Goal: Find specific page/section: Find specific page/section

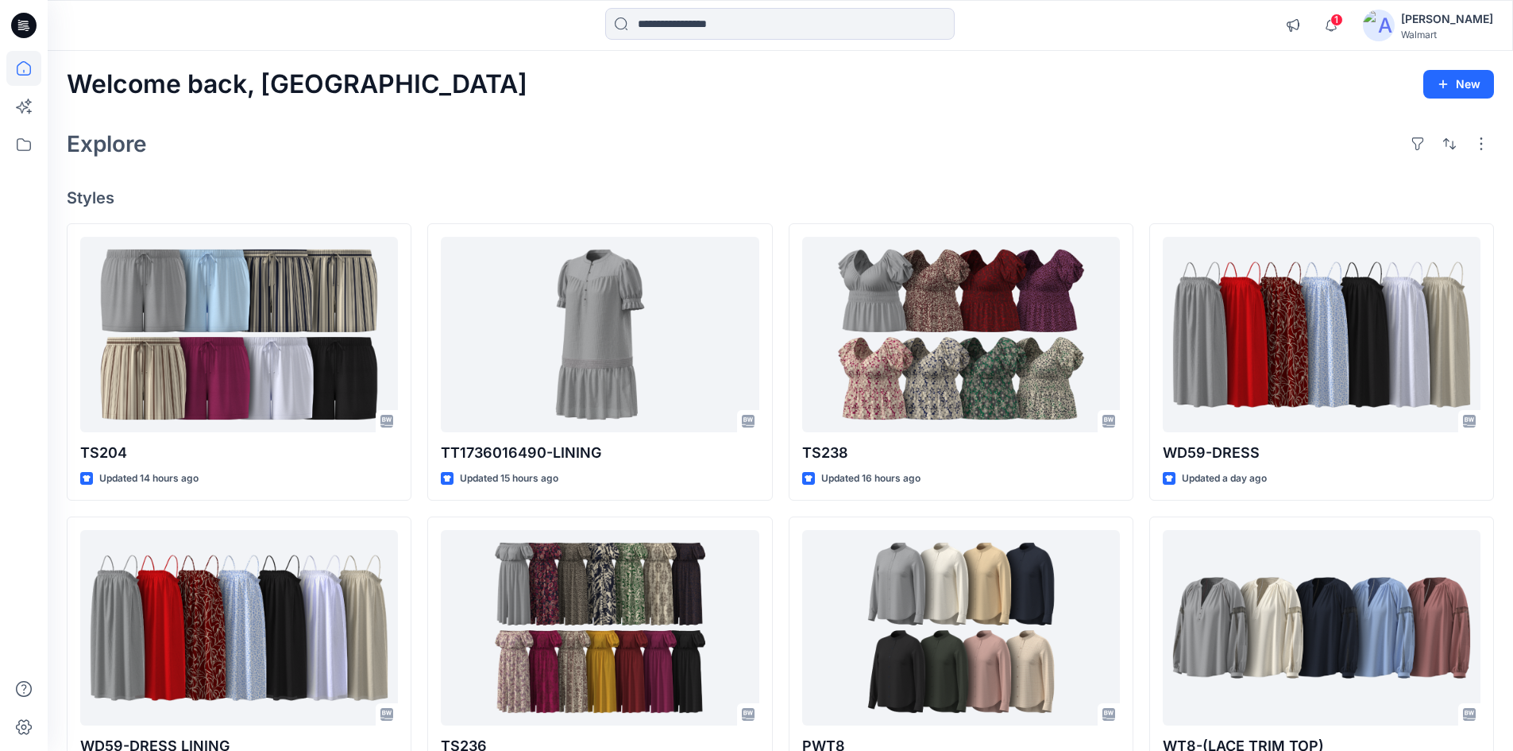
click at [1454, 26] on div "[PERSON_NAME]" at bounding box center [1447, 19] width 92 height 19
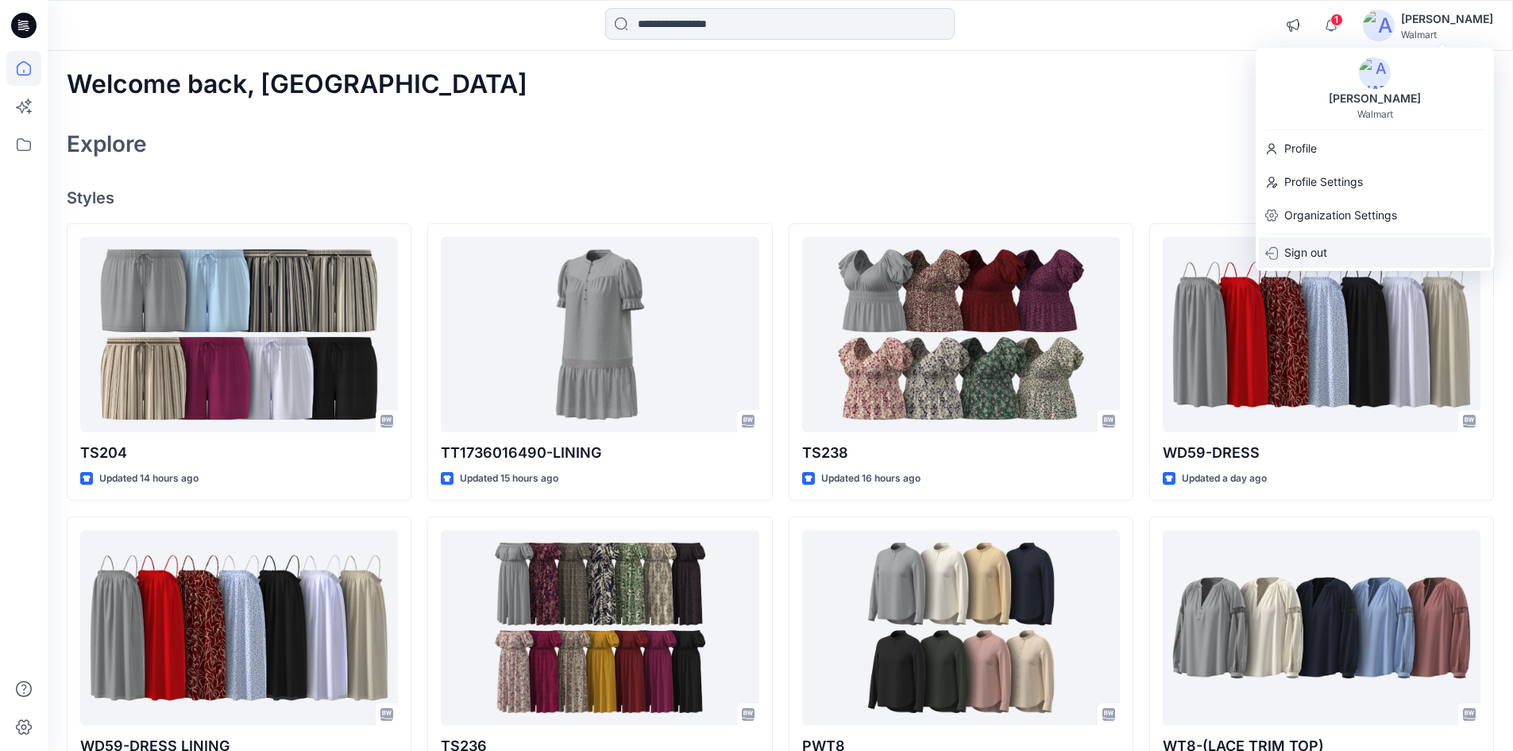
click at [1335, 247] on div "Sign out" at bounding box center [1375, 253] width 232 height 30
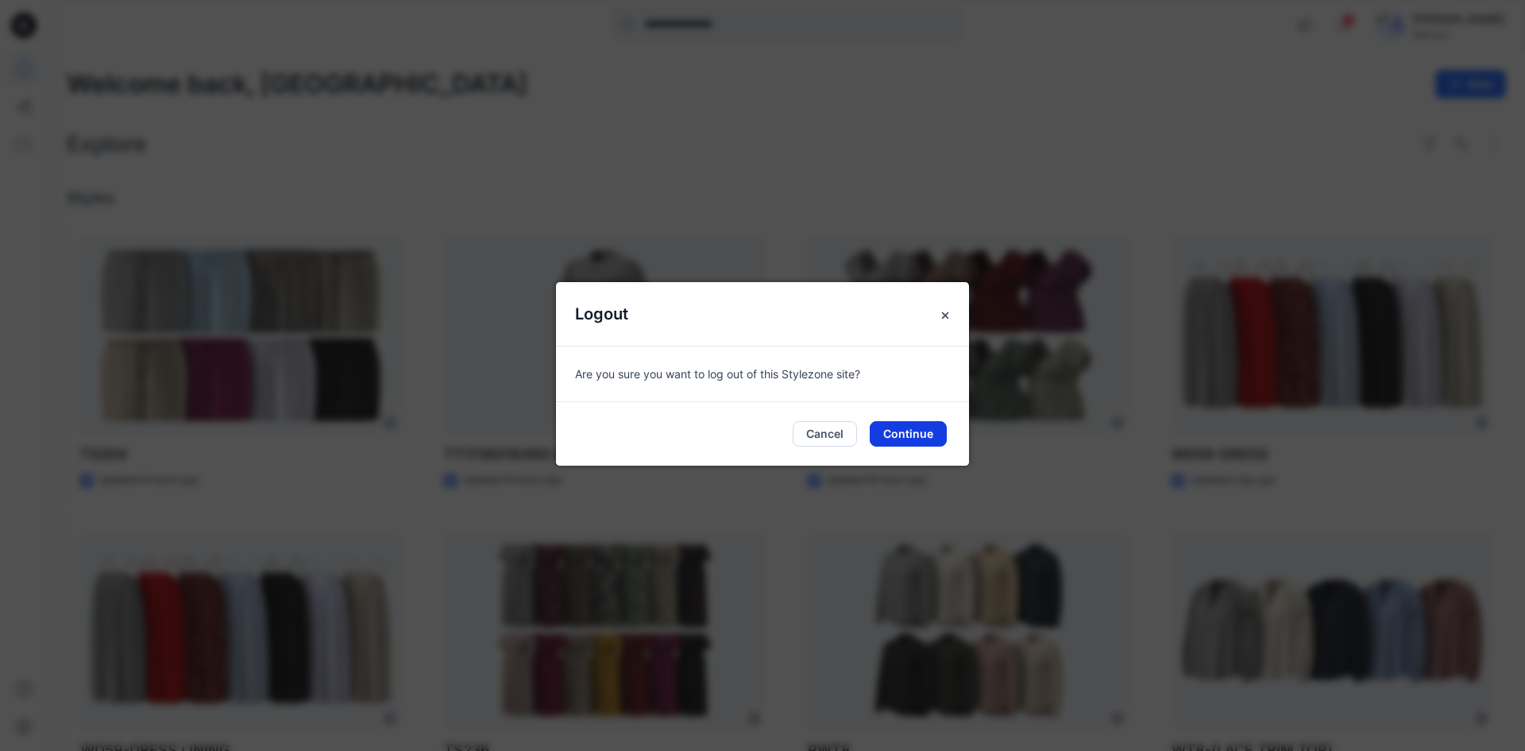
click at [902, 431] on button "Continue" at bounding box center [908, 433] width 77 height 25
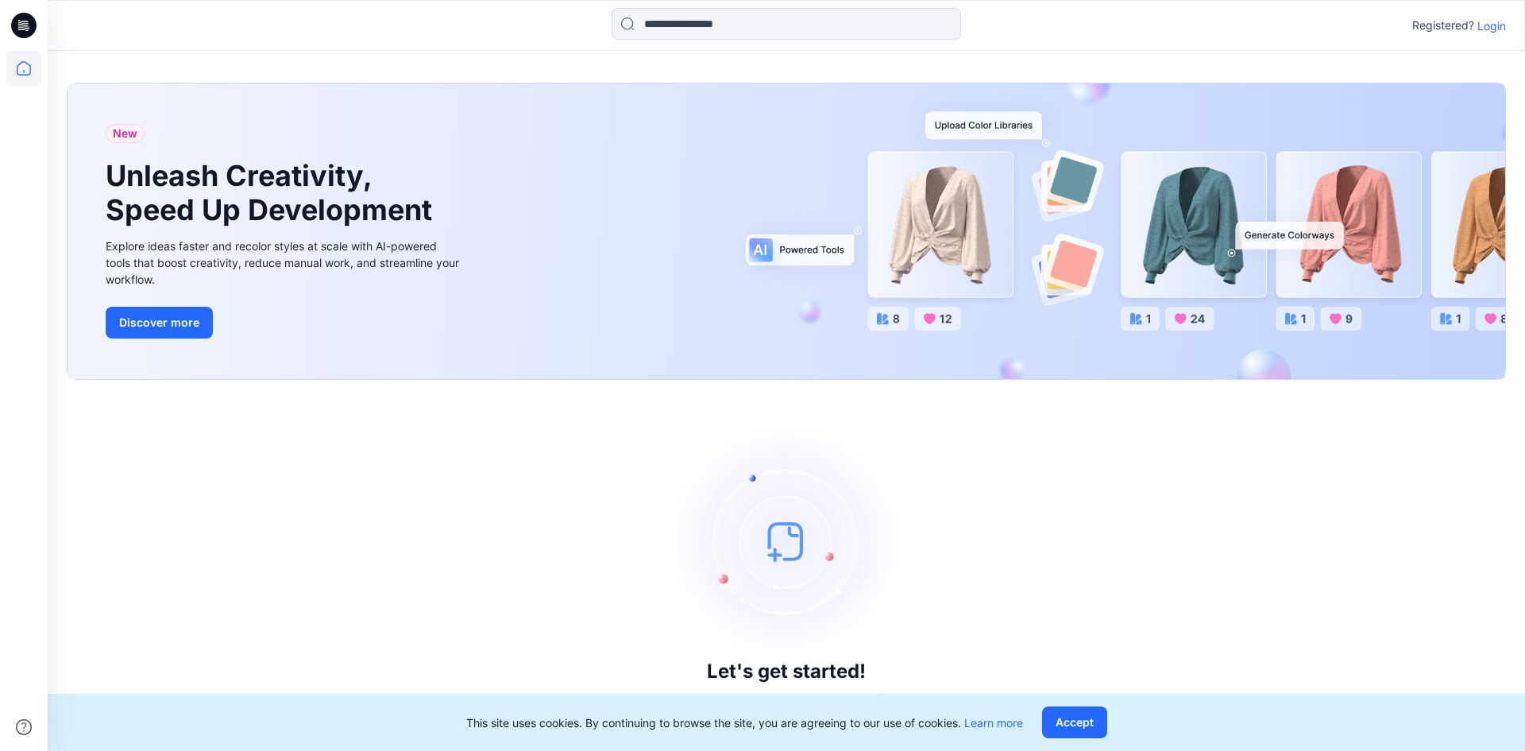
click at [1498, 24] on p "Login" at bounding box center [1492, 25] width 29 height 17
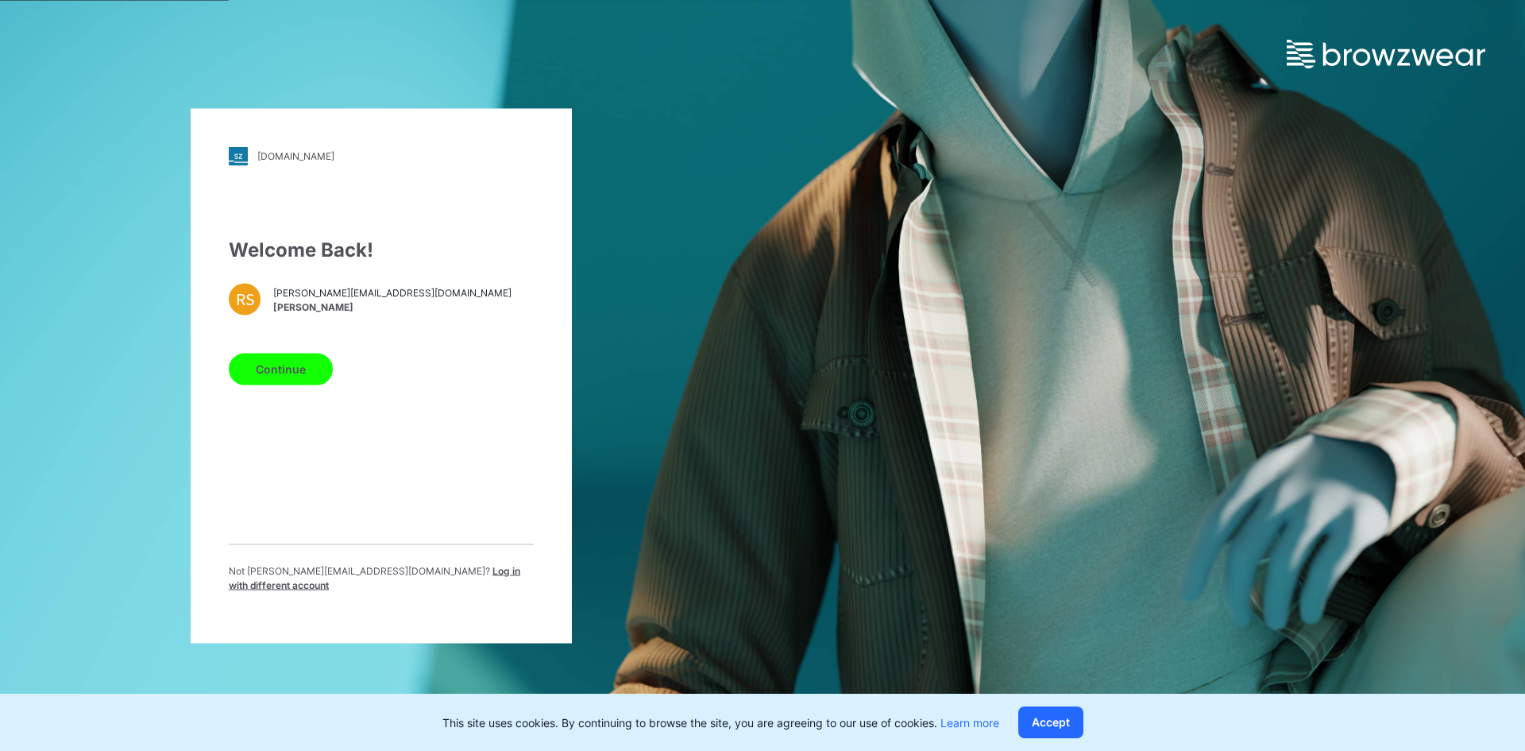
drag, startPoint x: 300, startPoint y: 381, endPoint x: 476, endPoint y: 497, distance: 210.4
click at [476, 497] on div "Welcome Back! RS rahul.singh@shahi.co.in Rahul Singh Continue Not rahul.singh@s…" at bounding box center [381, 419] width 305 height 369
click at [435, 578] on span "Log in with different account" at bounding box center [375, 577] width 292 height 26
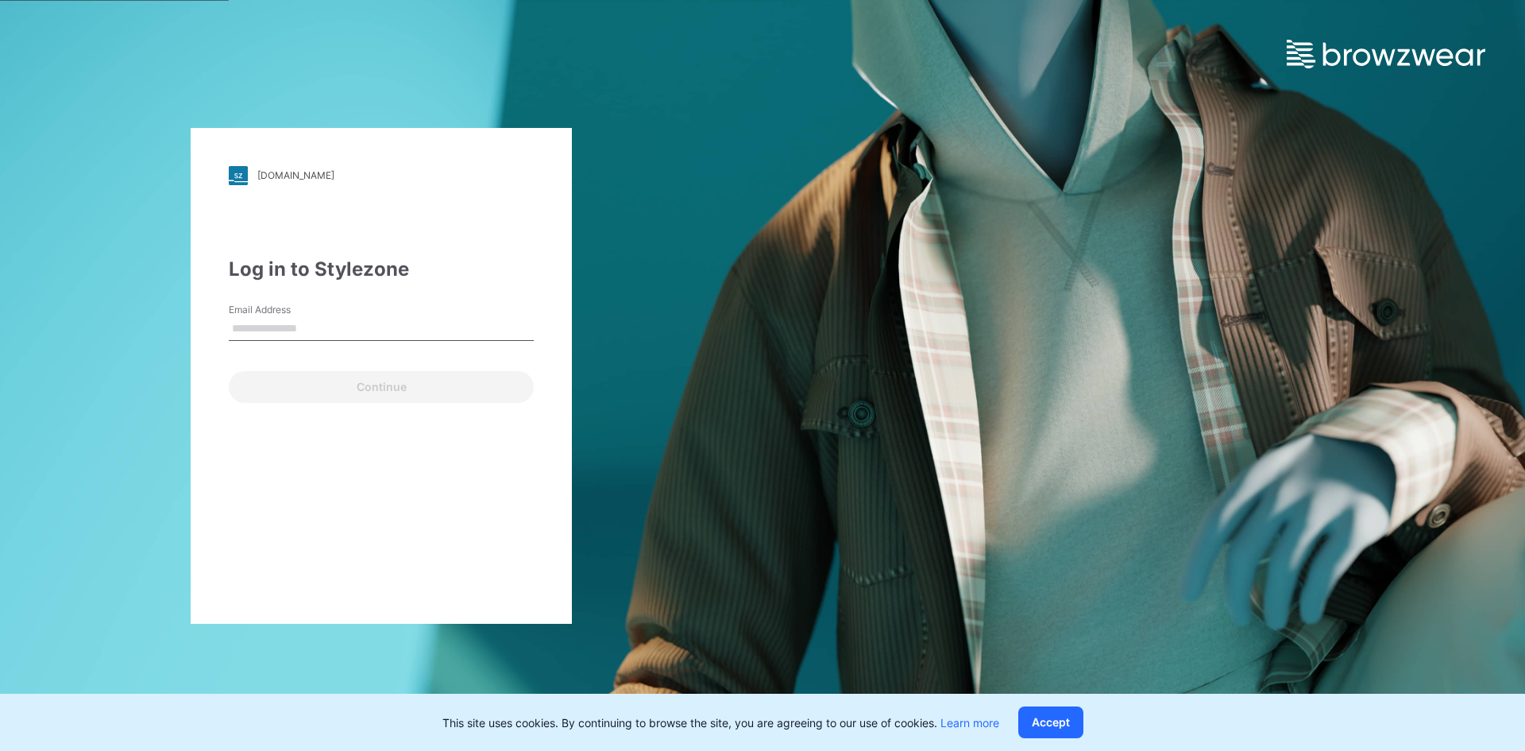
type input "**********"
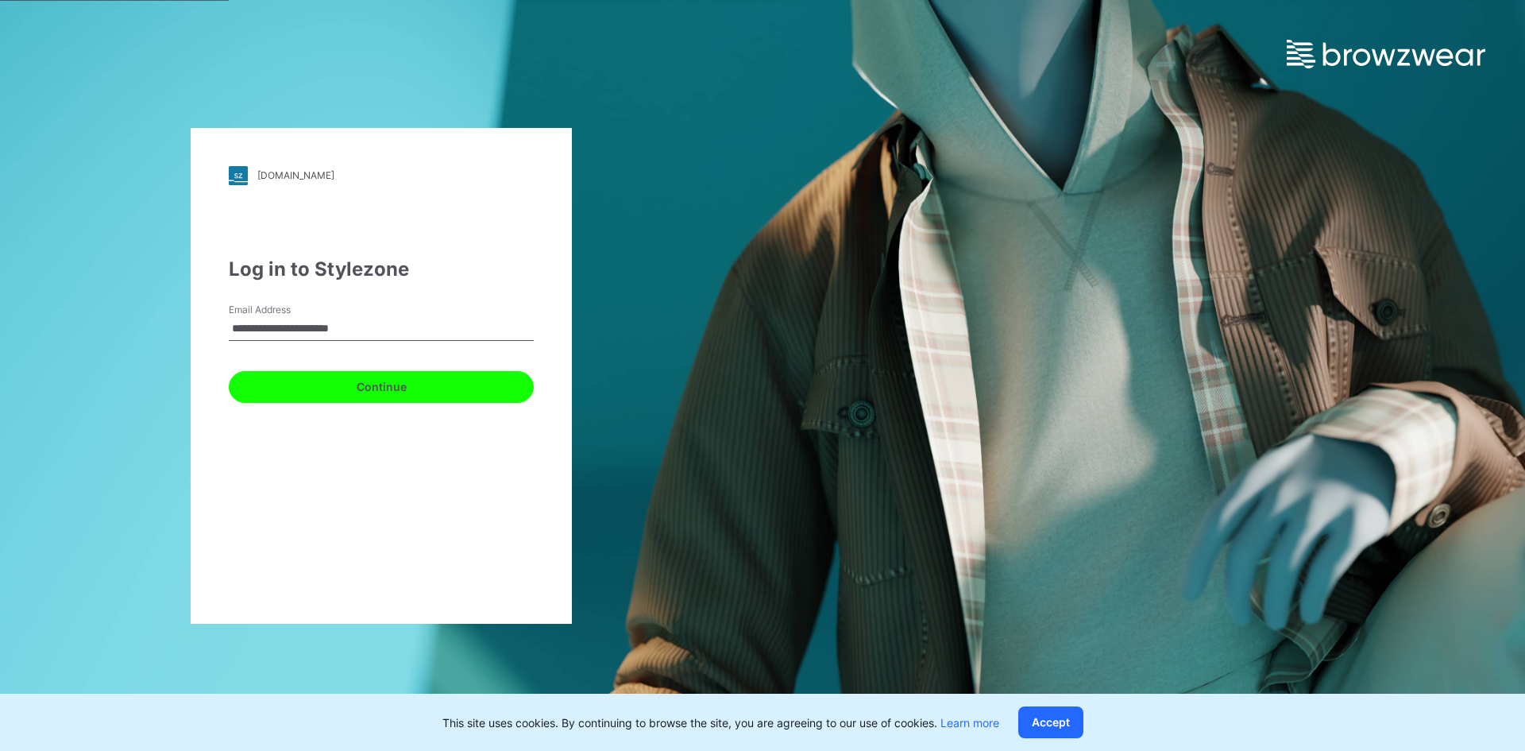
click at [319, 394] on button "Continue" at bounding box center [381, 387] width 305 height 32
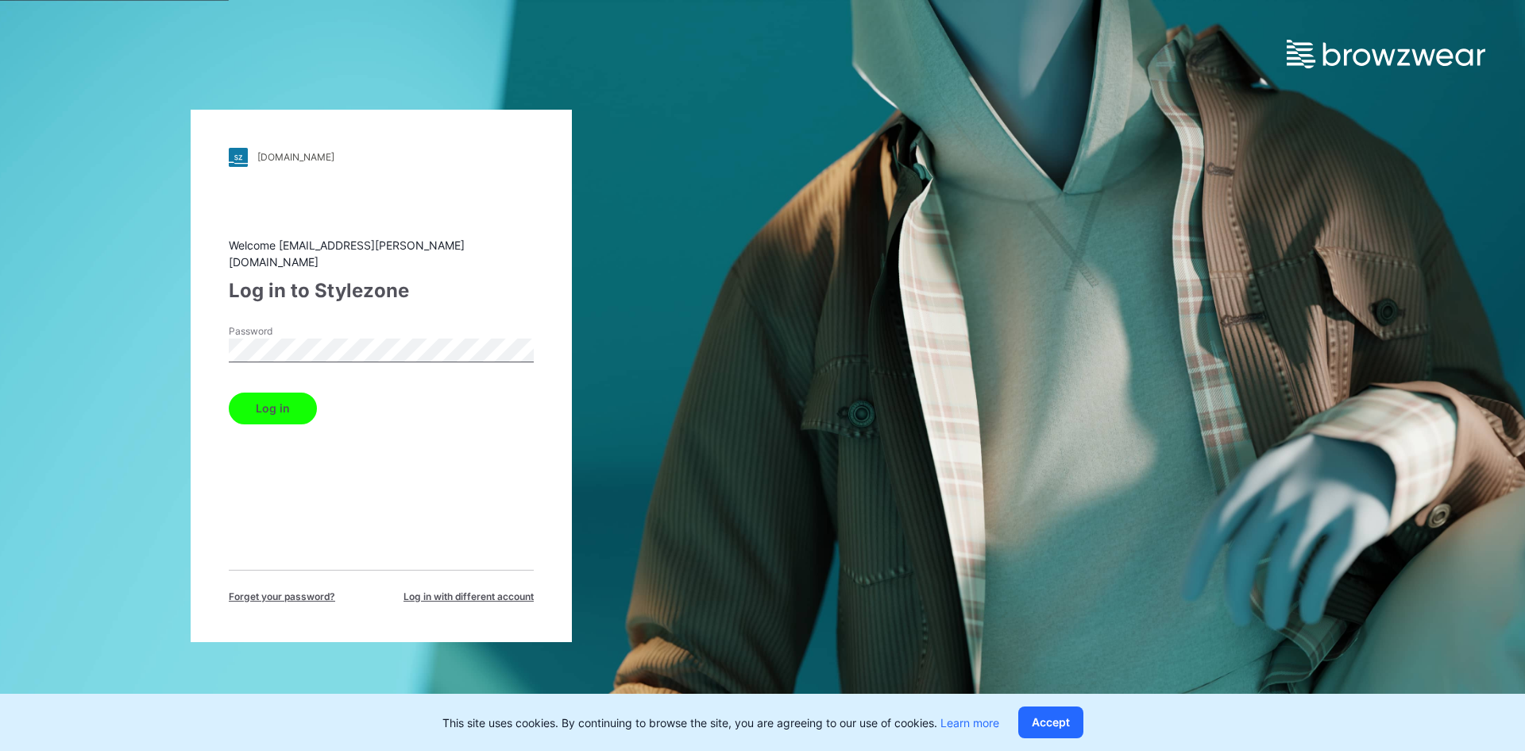
click at [275, 407] on button "Log in" at bounding box center [273, 408] width 88 height 32
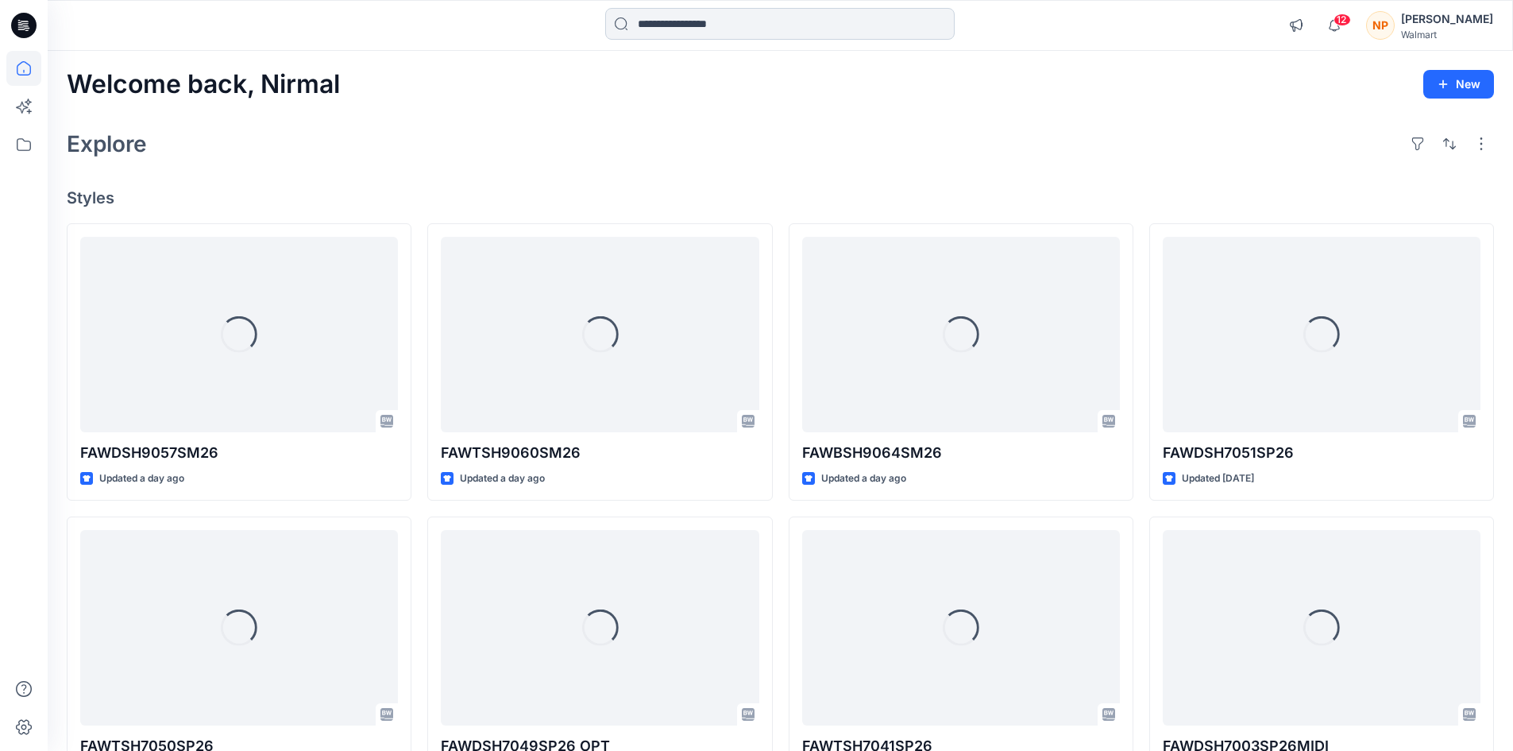
click at [721, 33] on input at bounding box center [780, 24] width 350 height 32
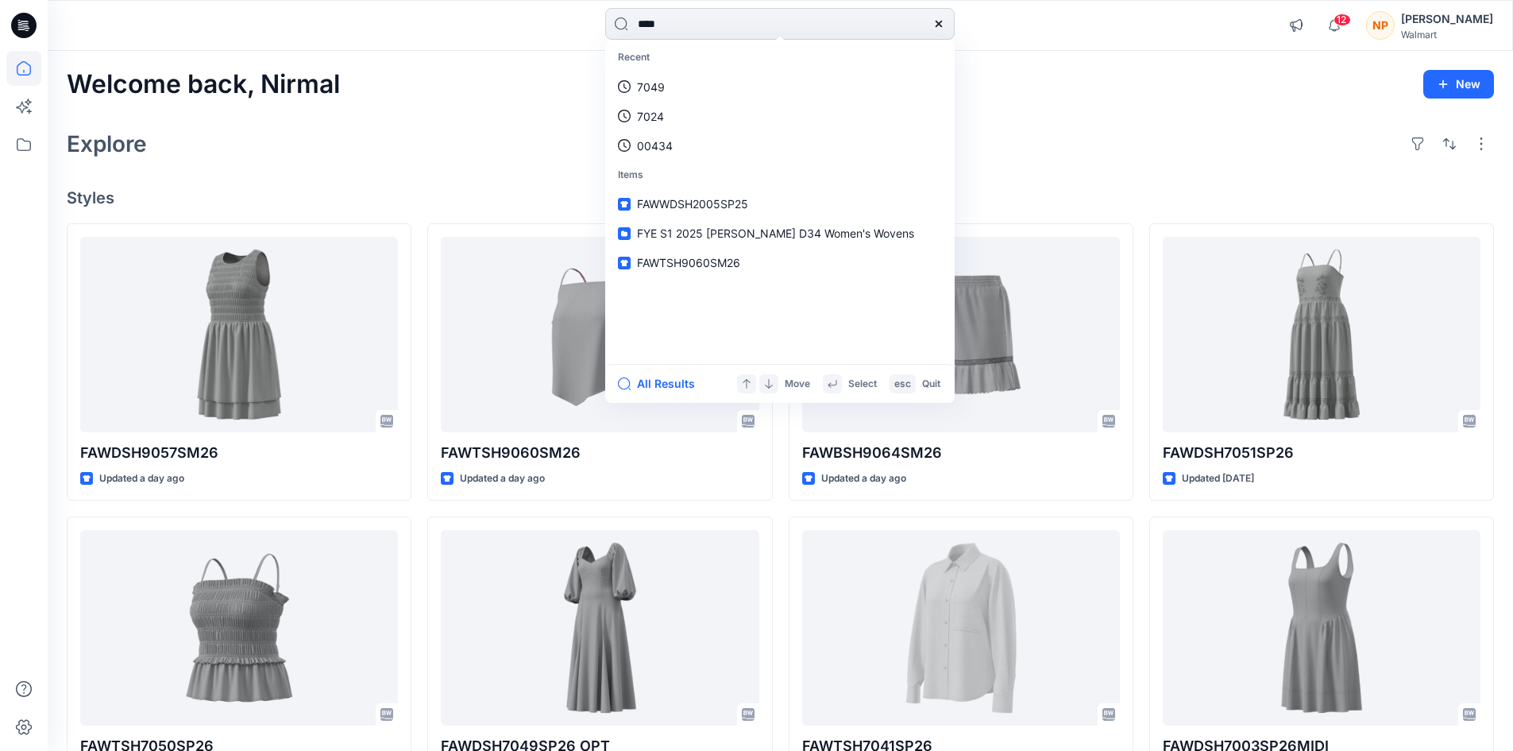
type input "****"
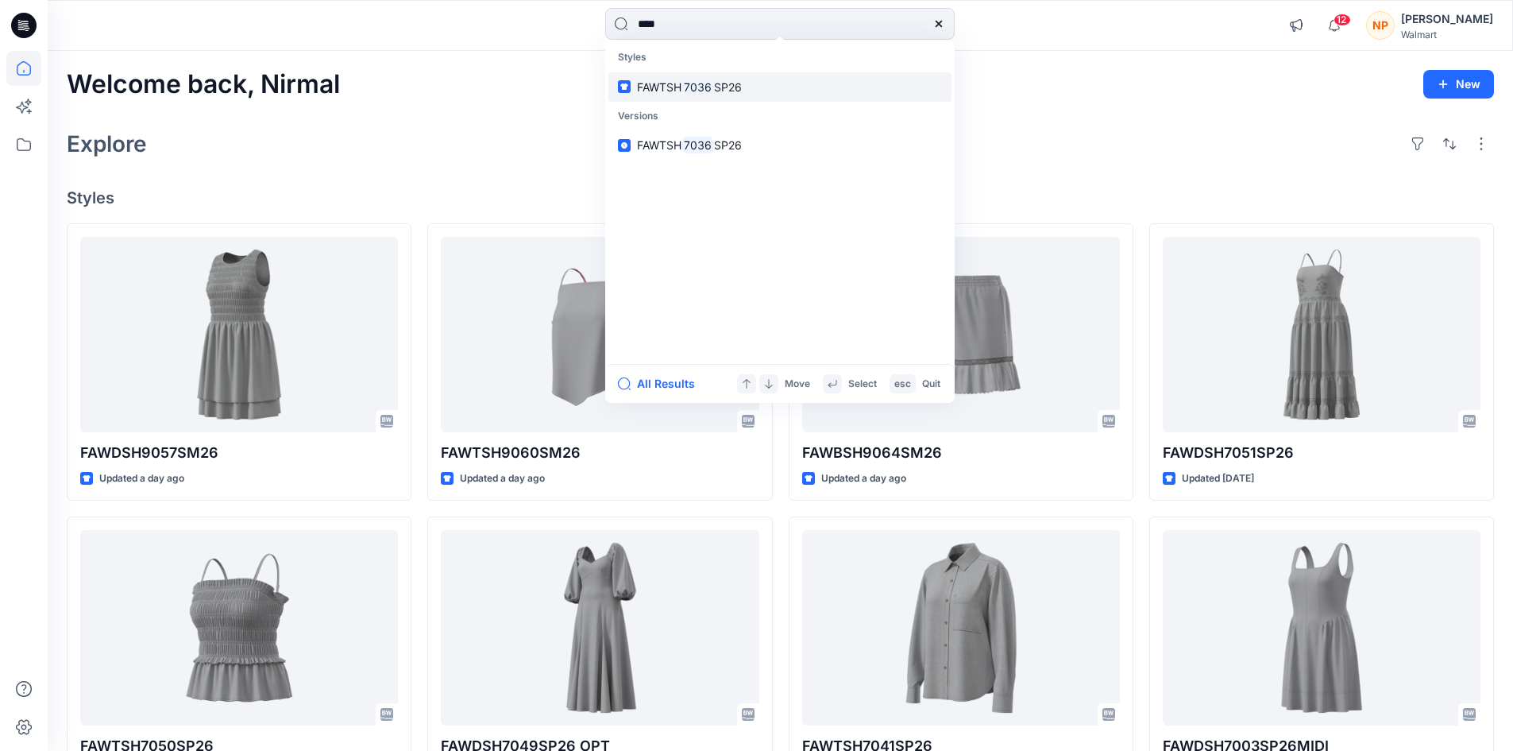
click at [734, 98] on link "FAWTSH 7036 SP26" at bounding box center [780, 86] width 343 height 29
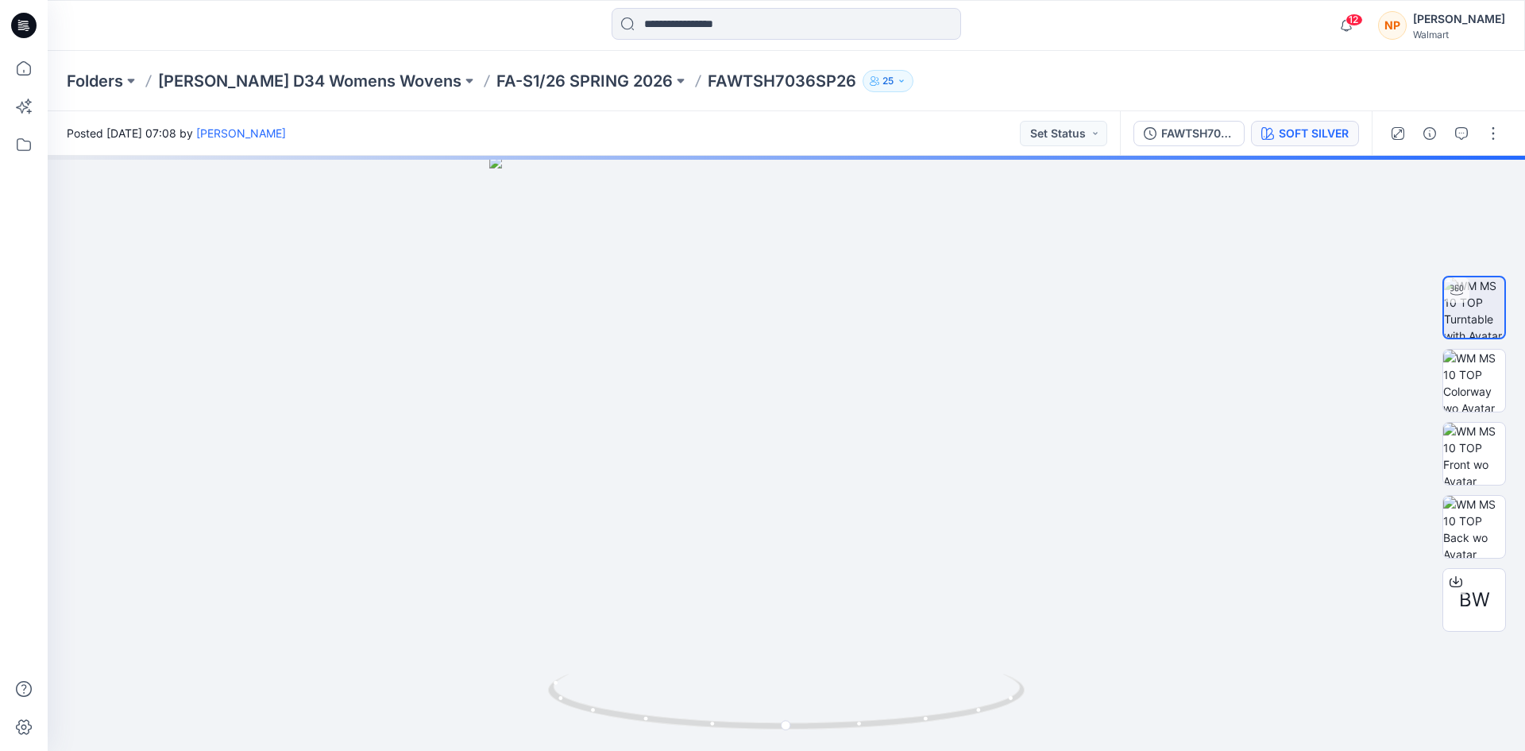
click at [1316, 143] on button "SOFT SILVER" at bounding box center [1305, 133] width 108 height 25
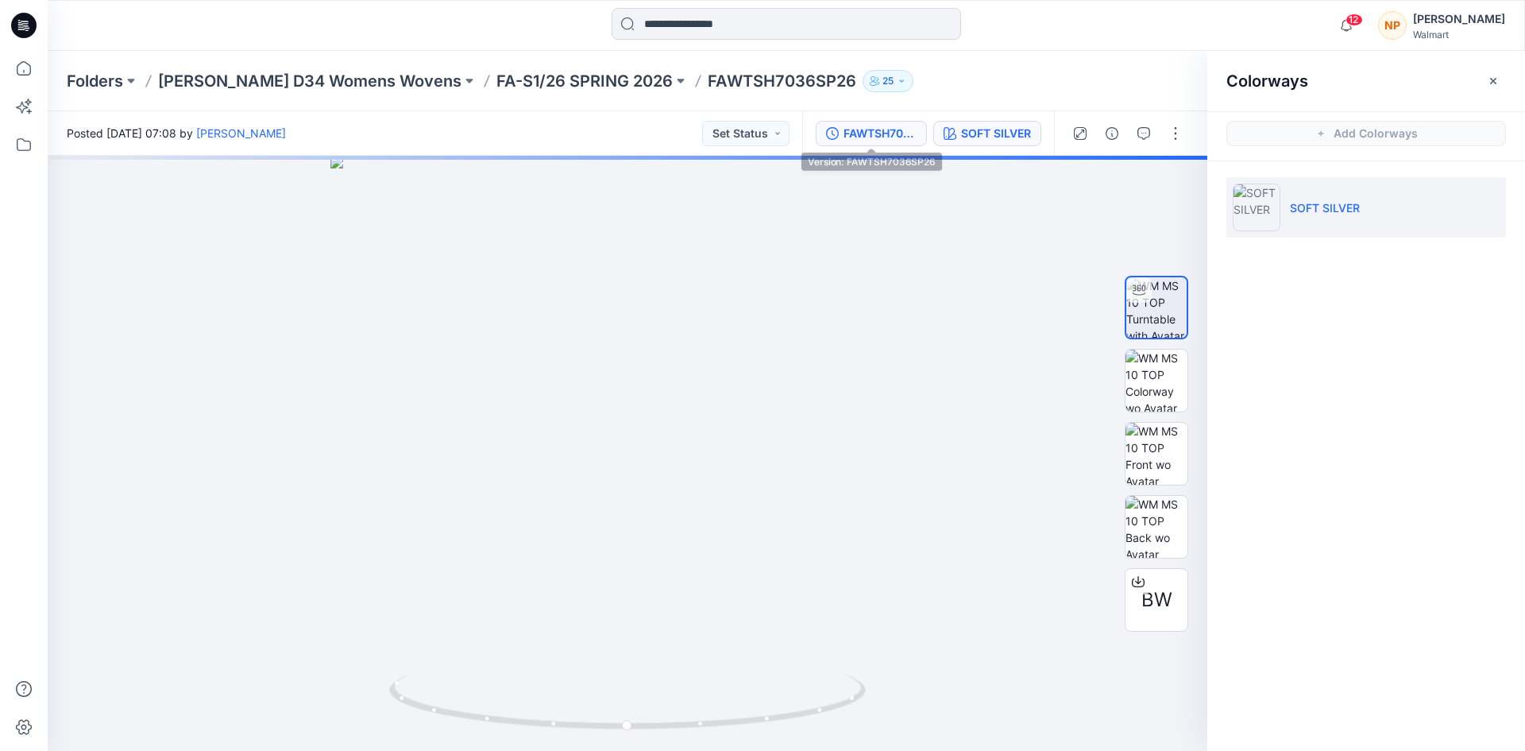
click at [880, 139] on div "FAWTSH7036SP26" at bounding box center [880, 133] width 73 height 17
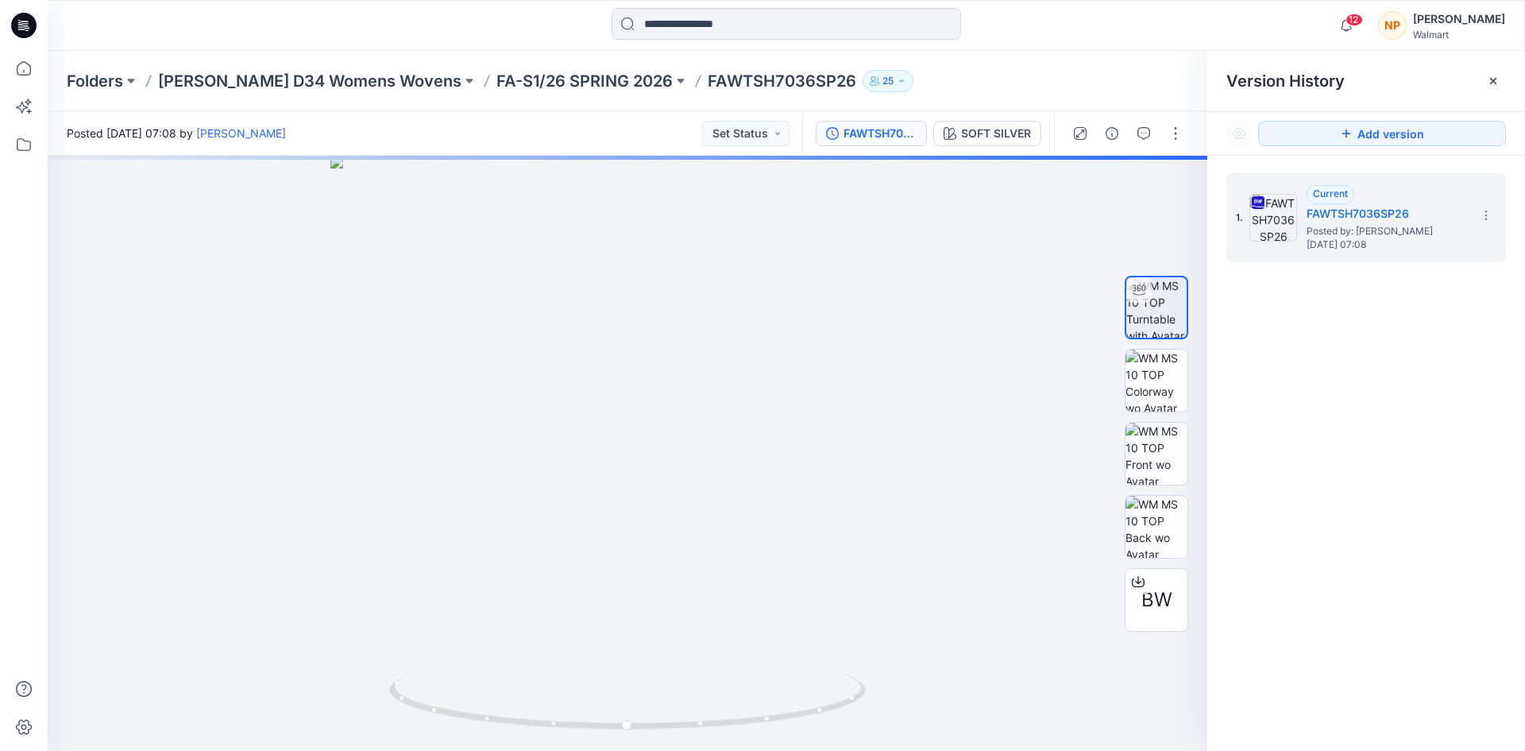
click at [880, 139] on div "FAWTSH7036SP26" at bounding box center [880, 133] width 73 height 17
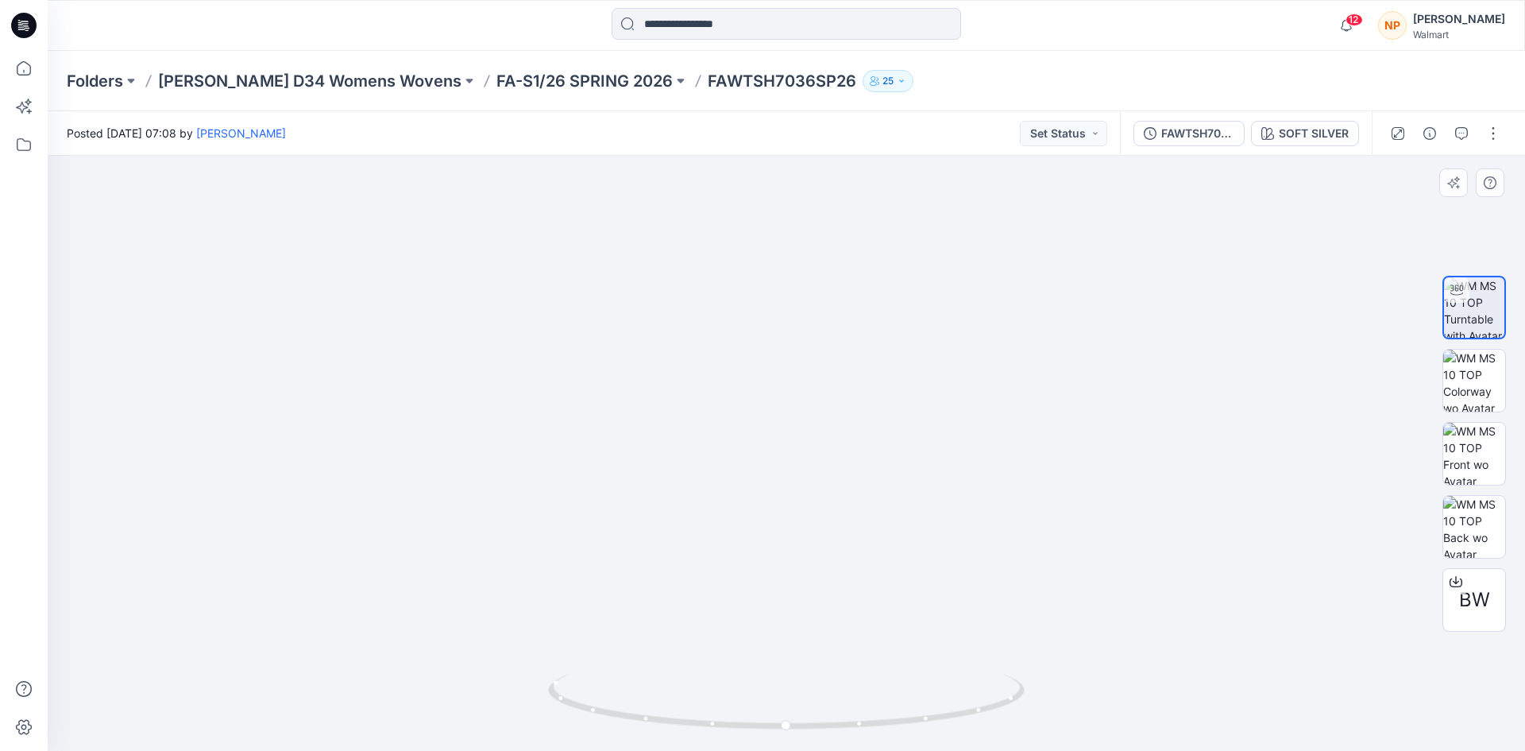
drag, startPoint x: 797, startPoint y: 316, endPoint x: 839, endPoint y: 523, distance: 210.8
click at [839, 521] on img at bounding box center [787, 283] width 1322 height 936
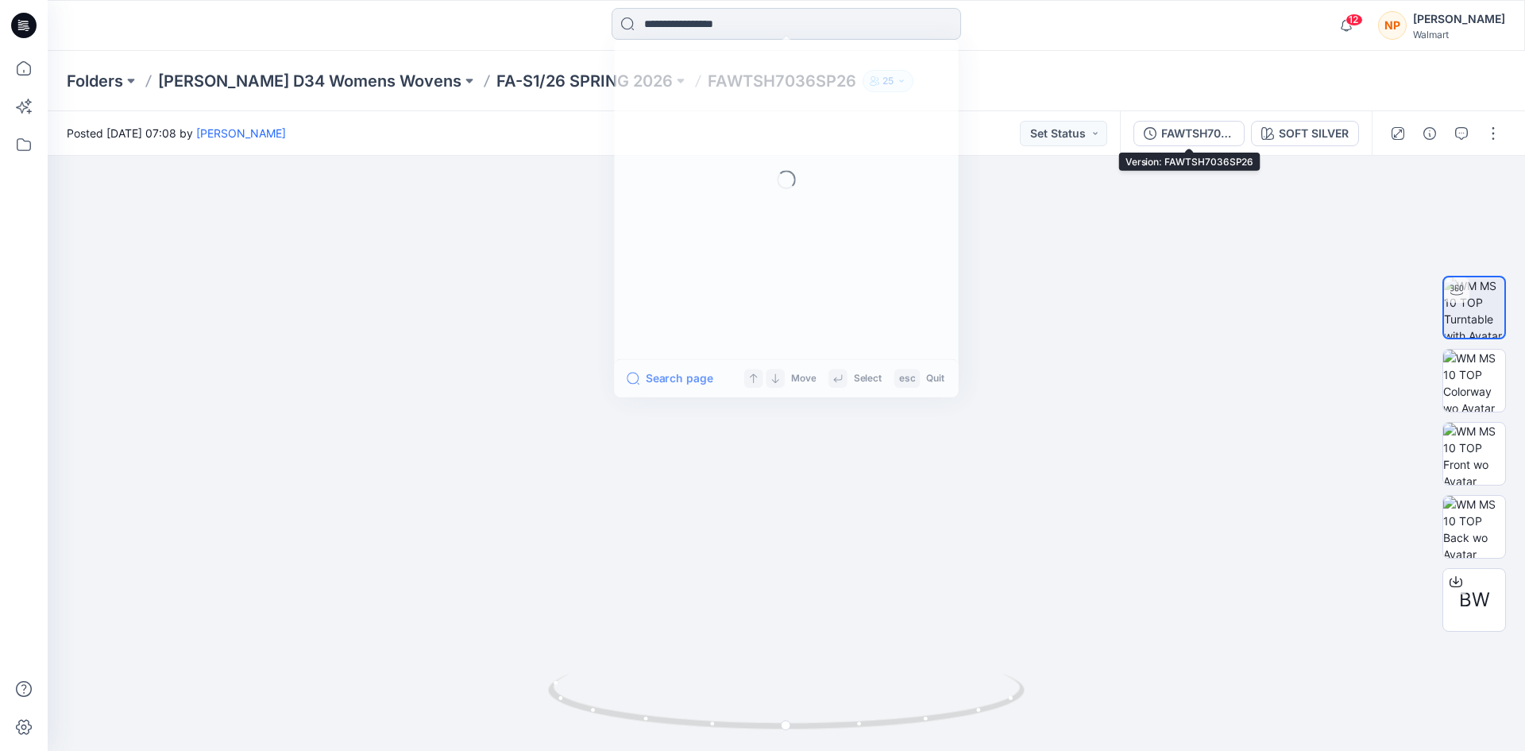
click at [741, 25] on input at bounding box center [787, 24] width 350 height 32
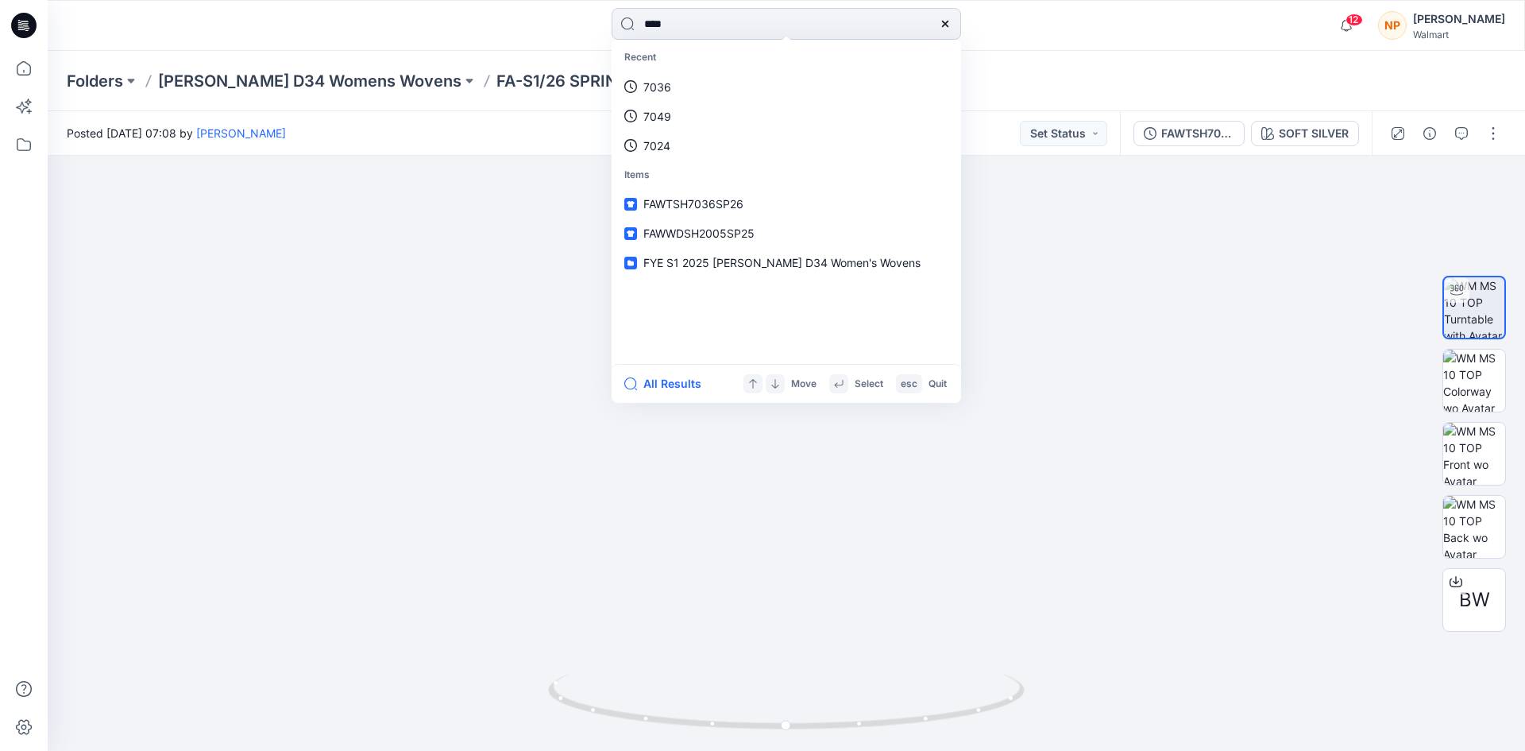
type input "****"
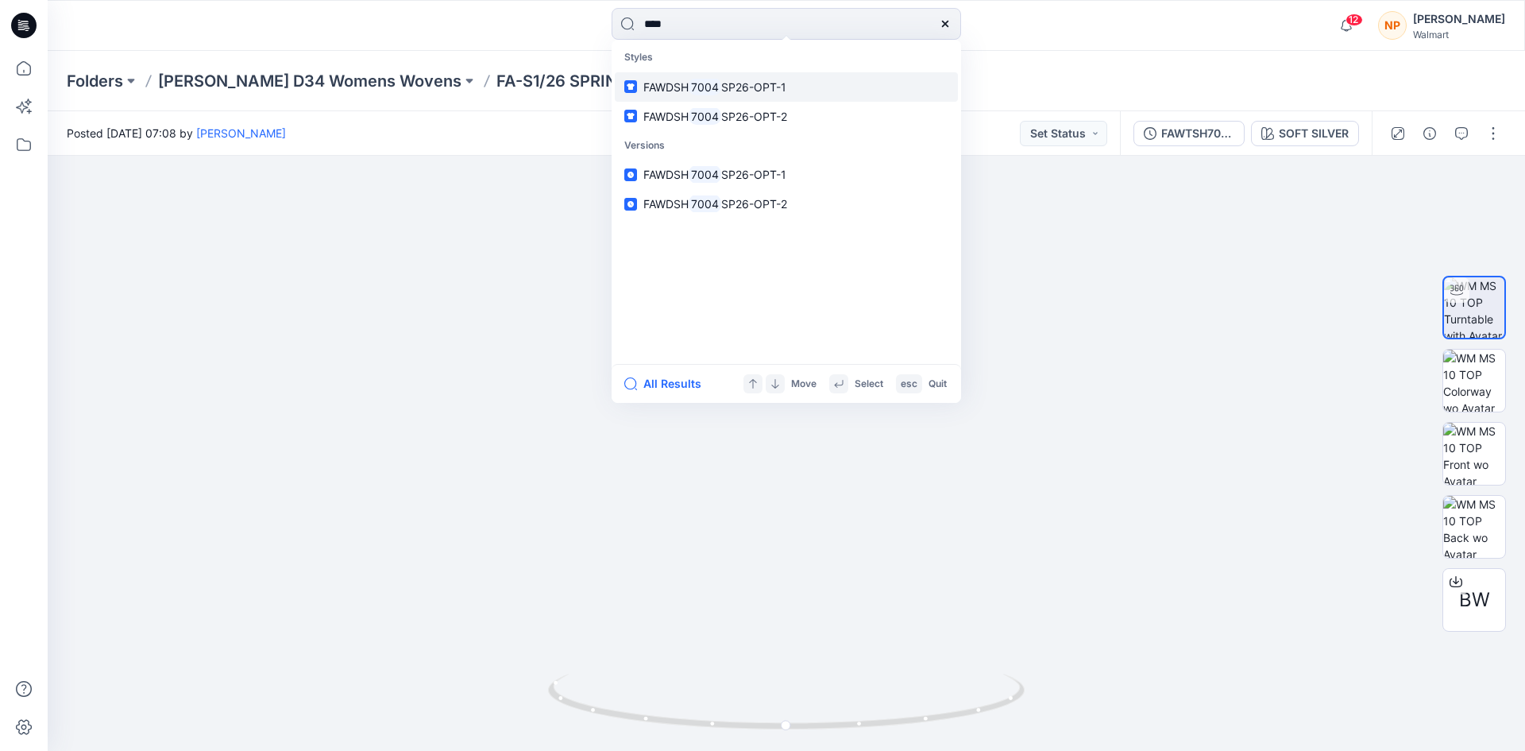
click at [676, 87] on span "FAWDSH" at bounding box center [666, 87] width 45 height 14
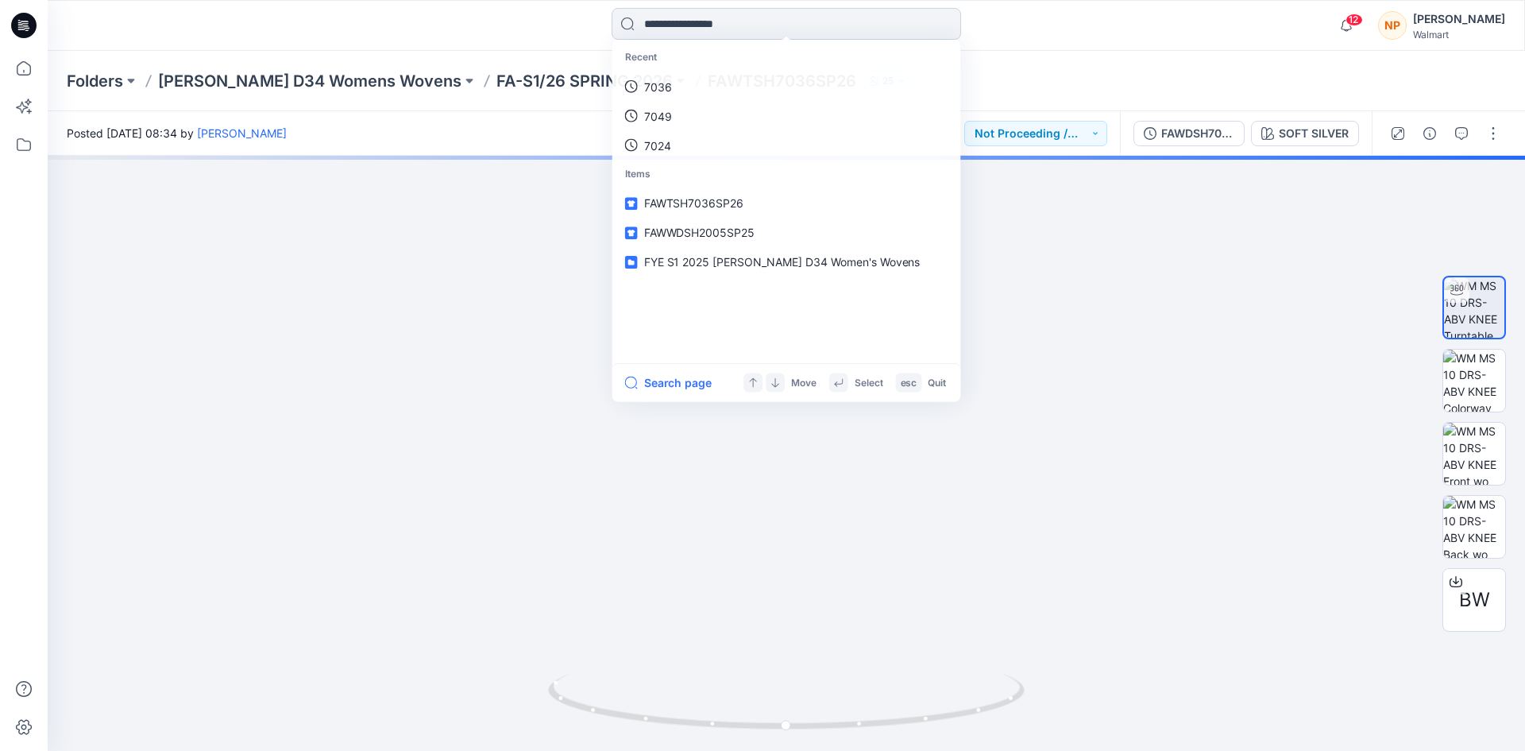
click at [685, 21] on input at bounding box center [787, 24] width 350 height 32
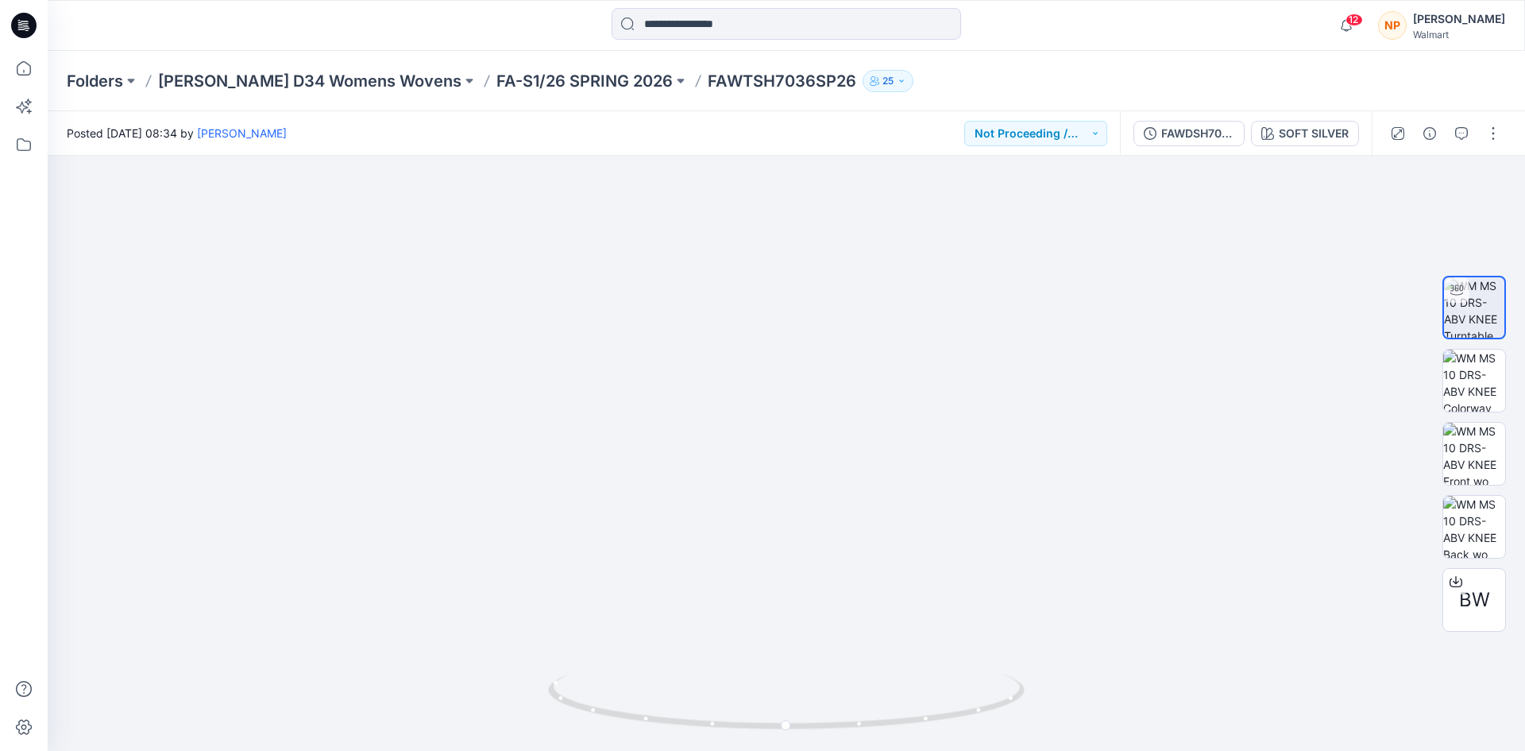
click at [17, 28] on icon at bounding box center [23, 25] width 25 height 25
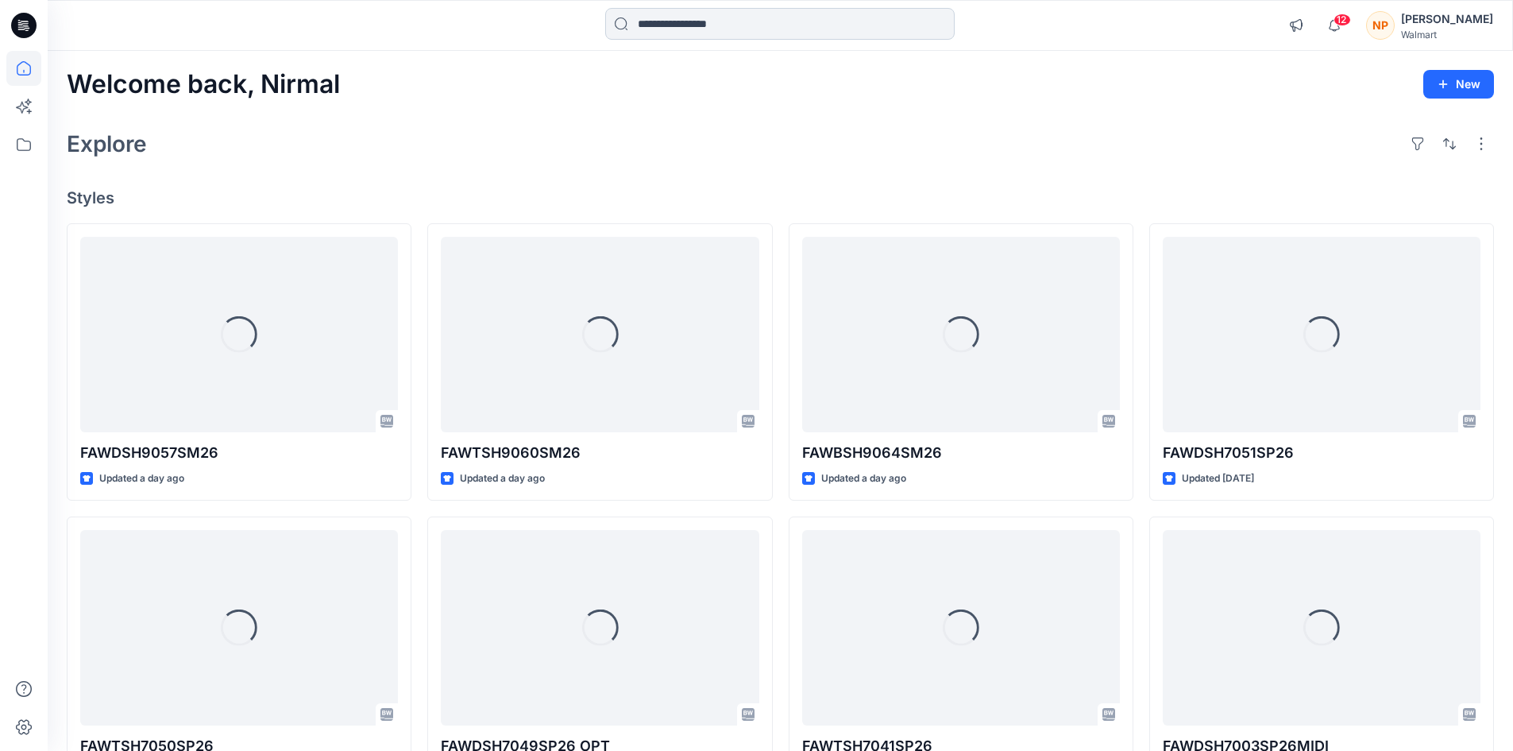
click at [706, 32] on input at bounding box center [780, 24] width 350 height 32
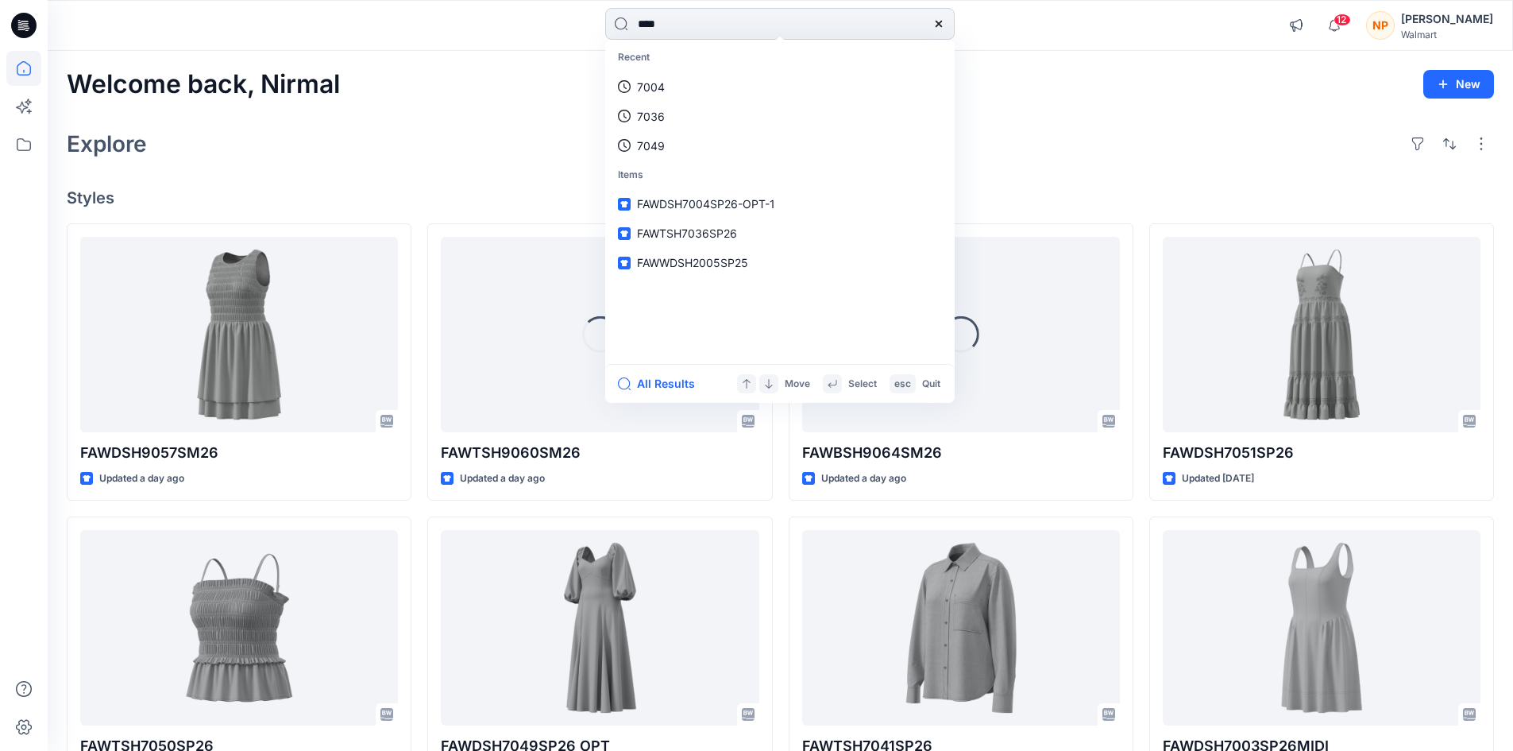
type input "****"
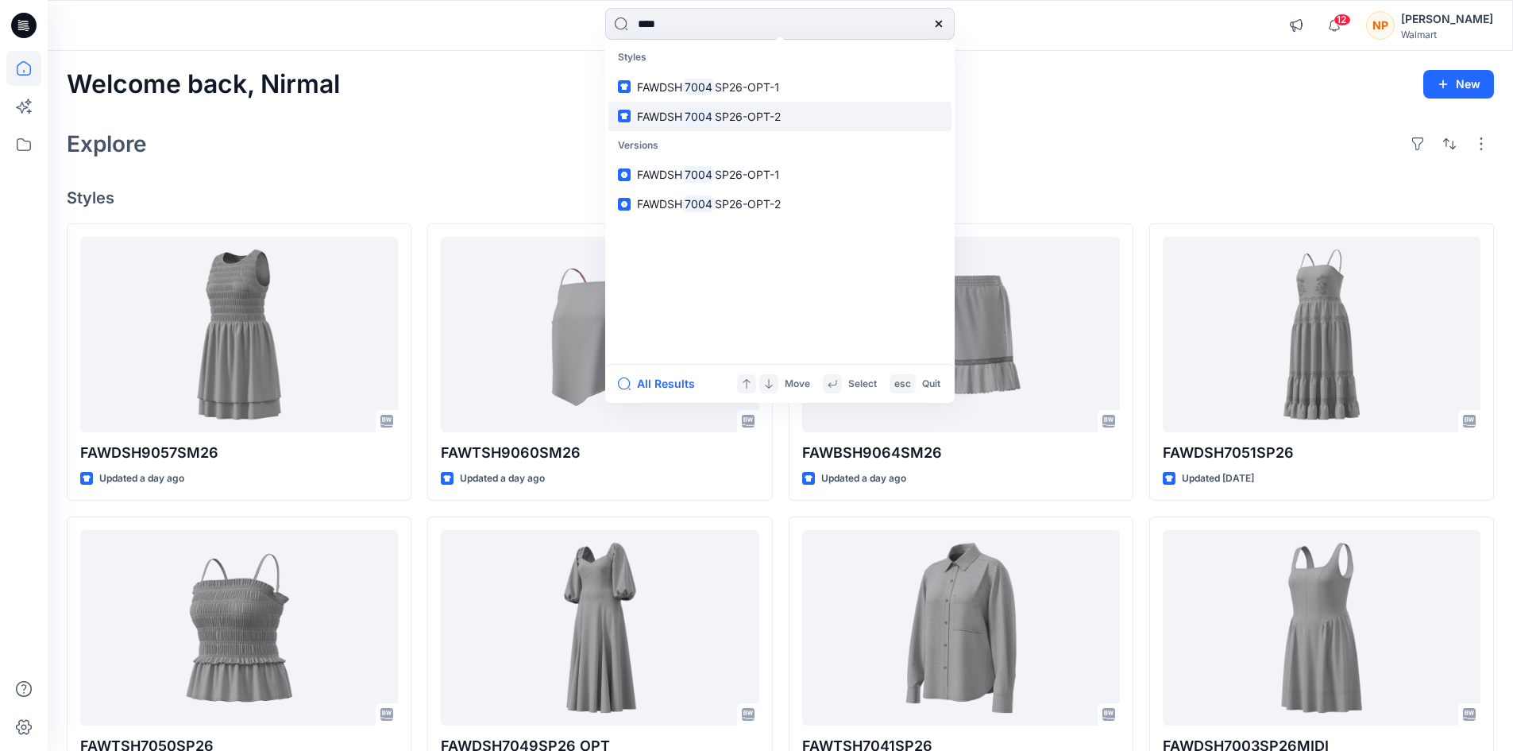
click at [722, 110] on span "SP26-OPT-2" at bounding box center [748, 117] width 66 height 14
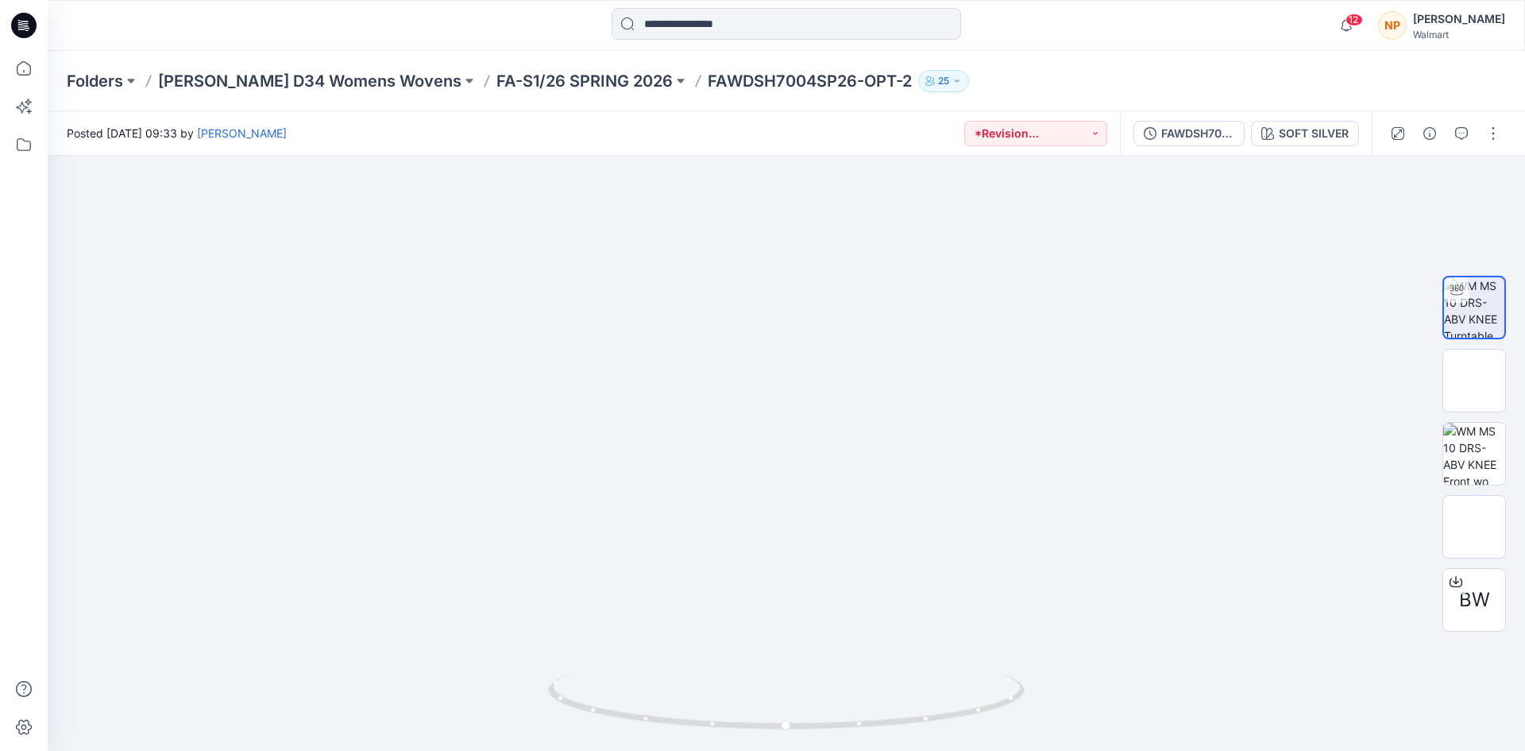
click at [32, 22] on icon at bounding box center [23, 25] width 25 height 25
